Goal: Use online tool/utility: Utilize a website feature to perform a specific function

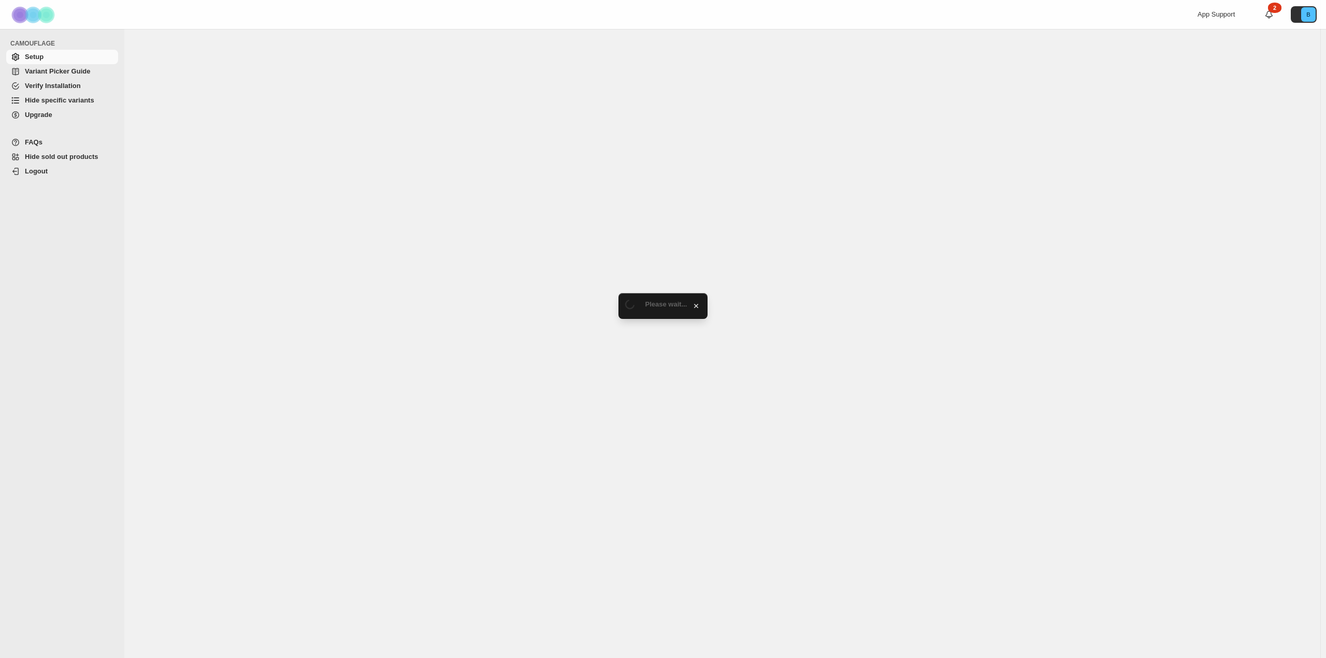
select select "******"
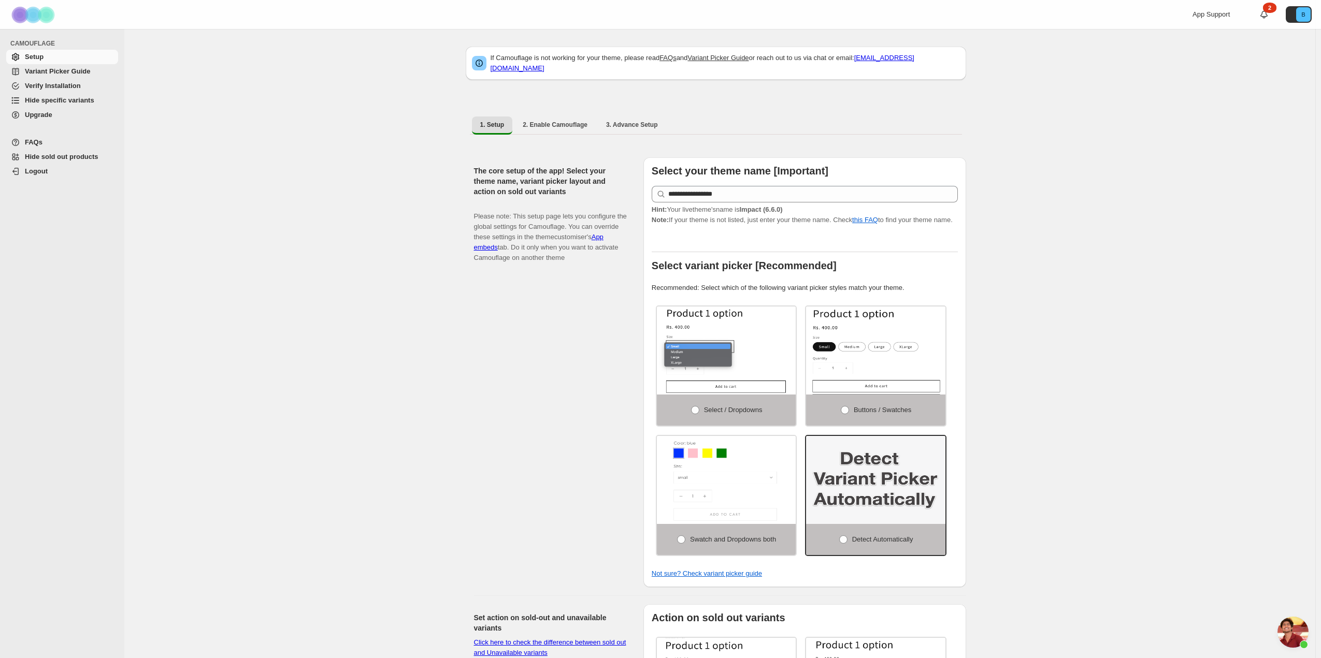
click at [49, 104] on span "Hide specific variants" at bounding box center [59, 100] width 69 height 8
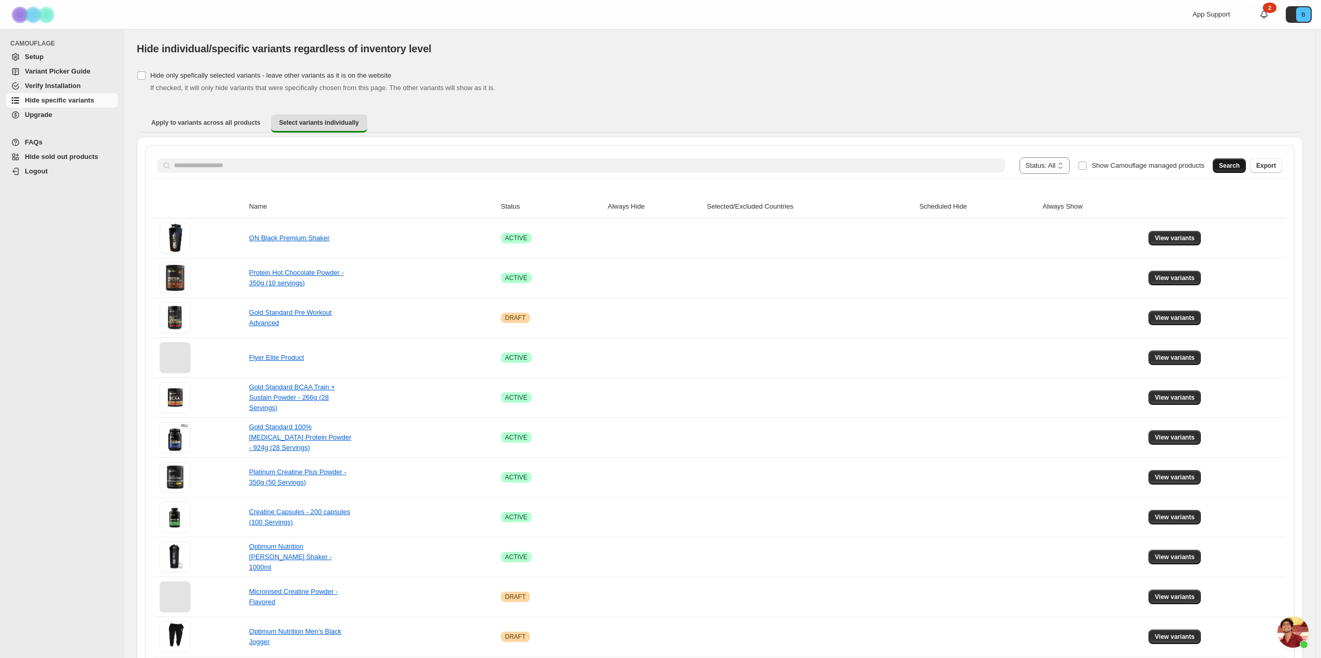
click at [1231, 163] on span "Search" at bounding box center [1229, 166] width 21 height 8
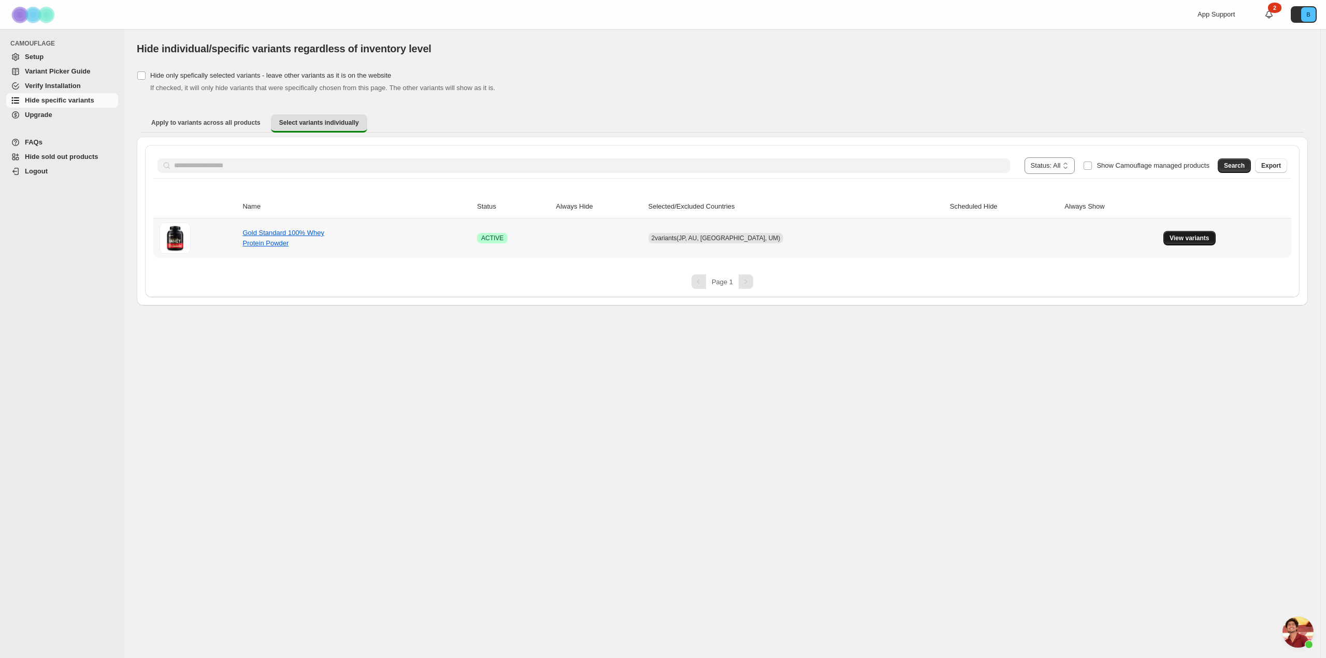
click at [1169, 237] on span "View variants" at bounding box center [1189, 238] width 40 height 8
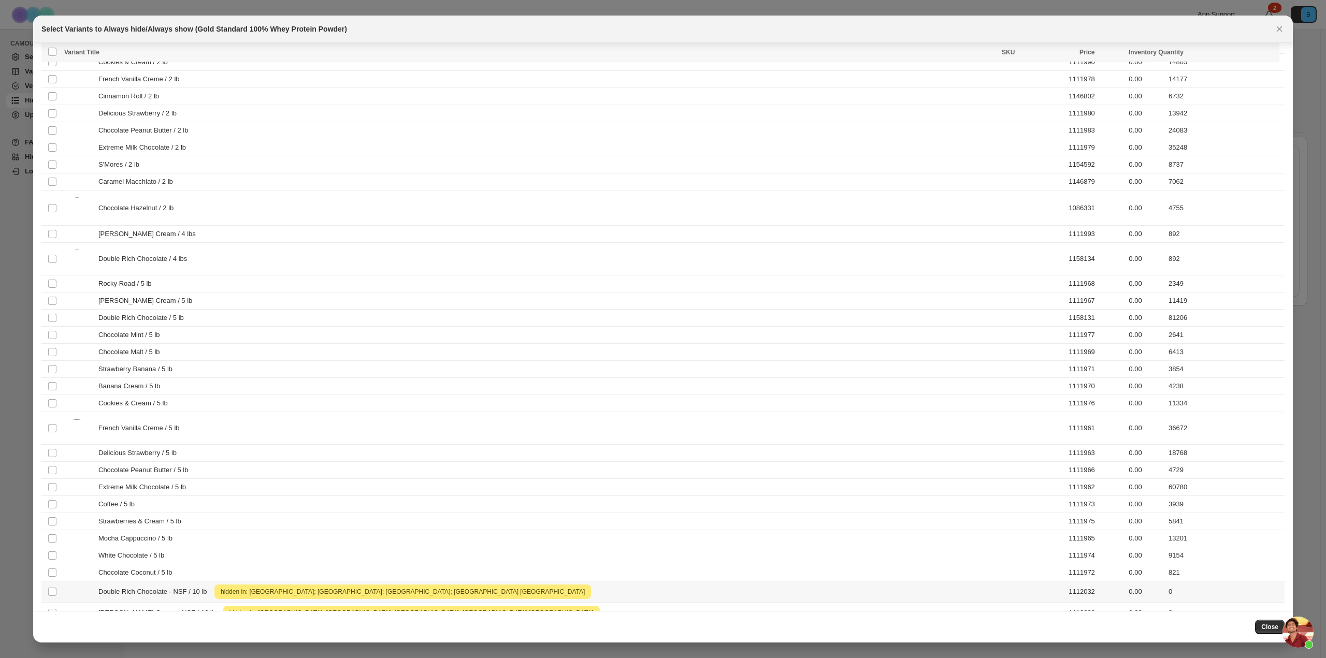
scroll to position [1310, 0]
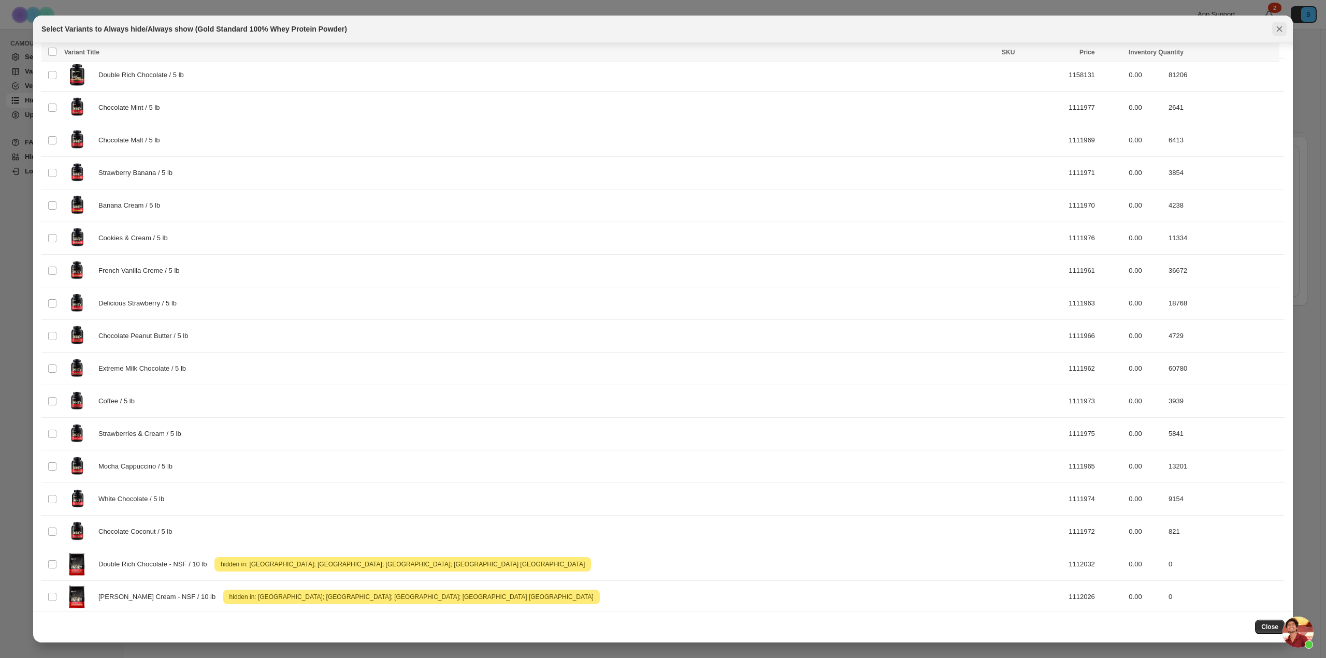
click at [1276, 25] on icon "Close" at bounding box center [1279, 29] width 10 height 10
